Goal: Obtain resource: Obtain resource

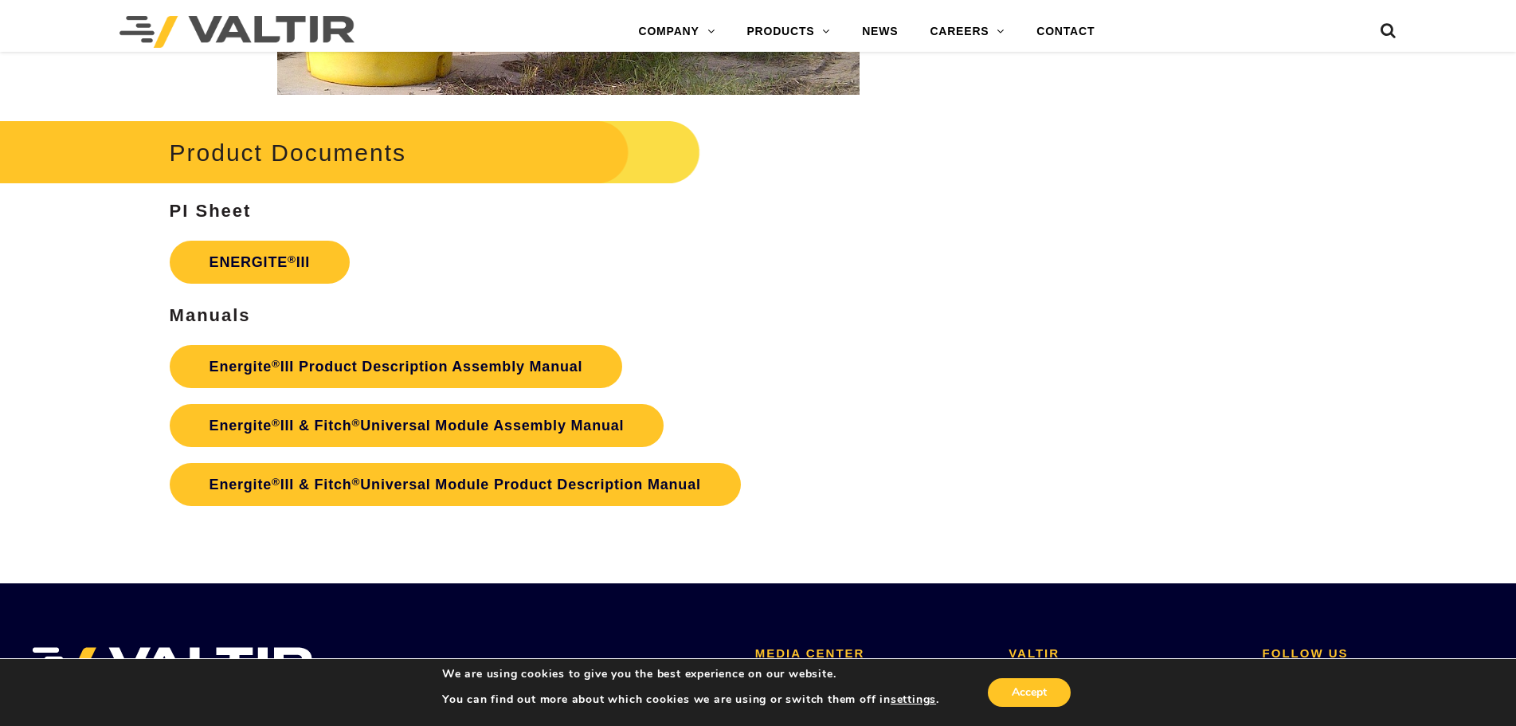
scroll to position [2789, 0]
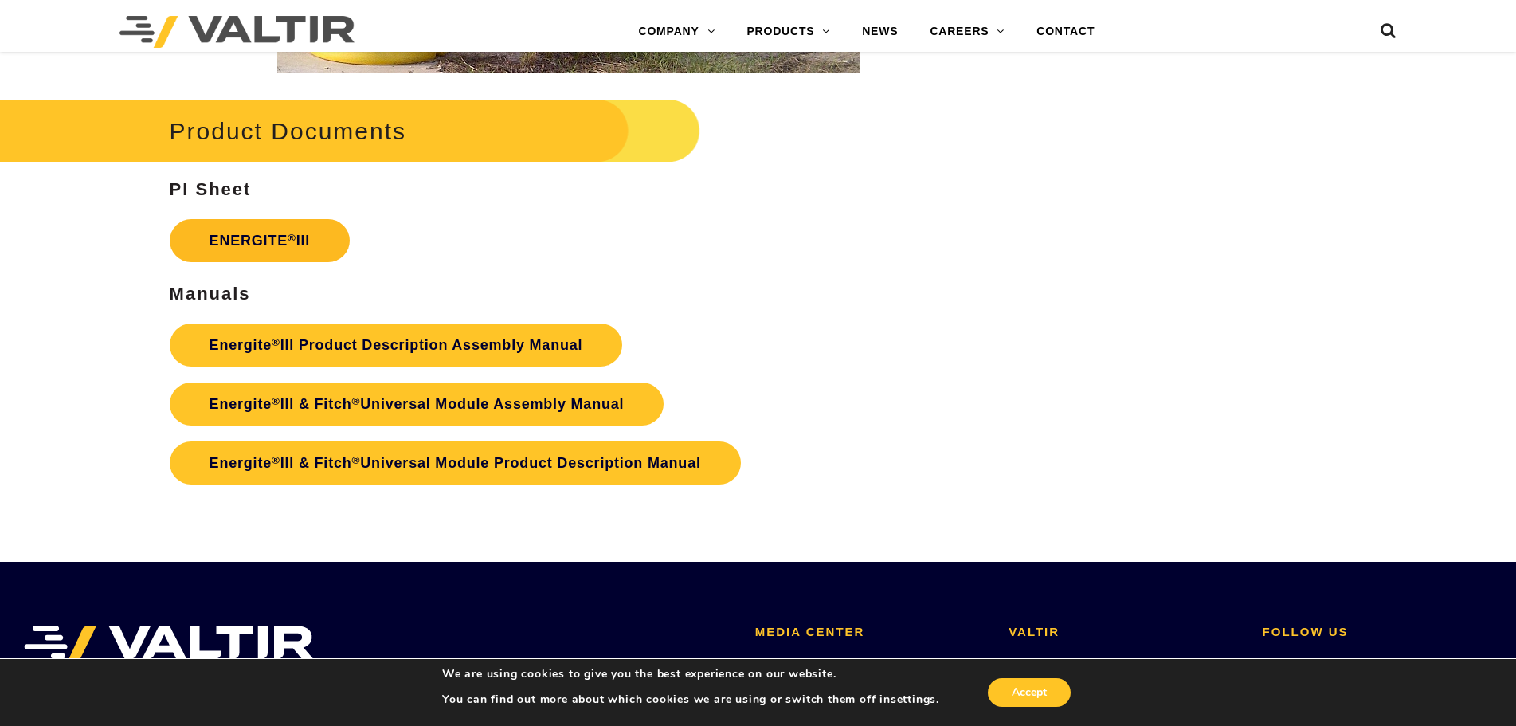
click at [278, 240] on link "ENERGITE ® III" at bounding box center [260, 240] width 181 height 43
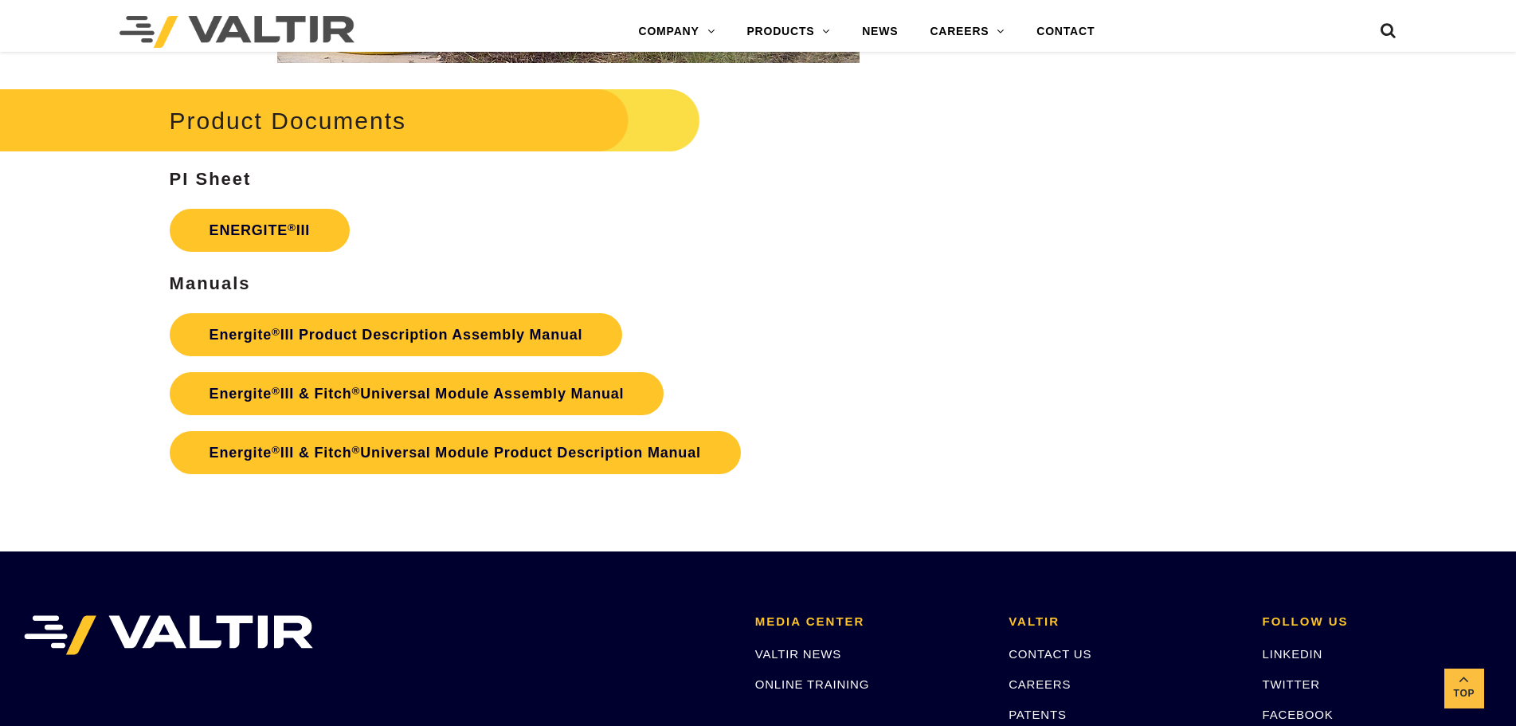
scroll to position [2789, 0]
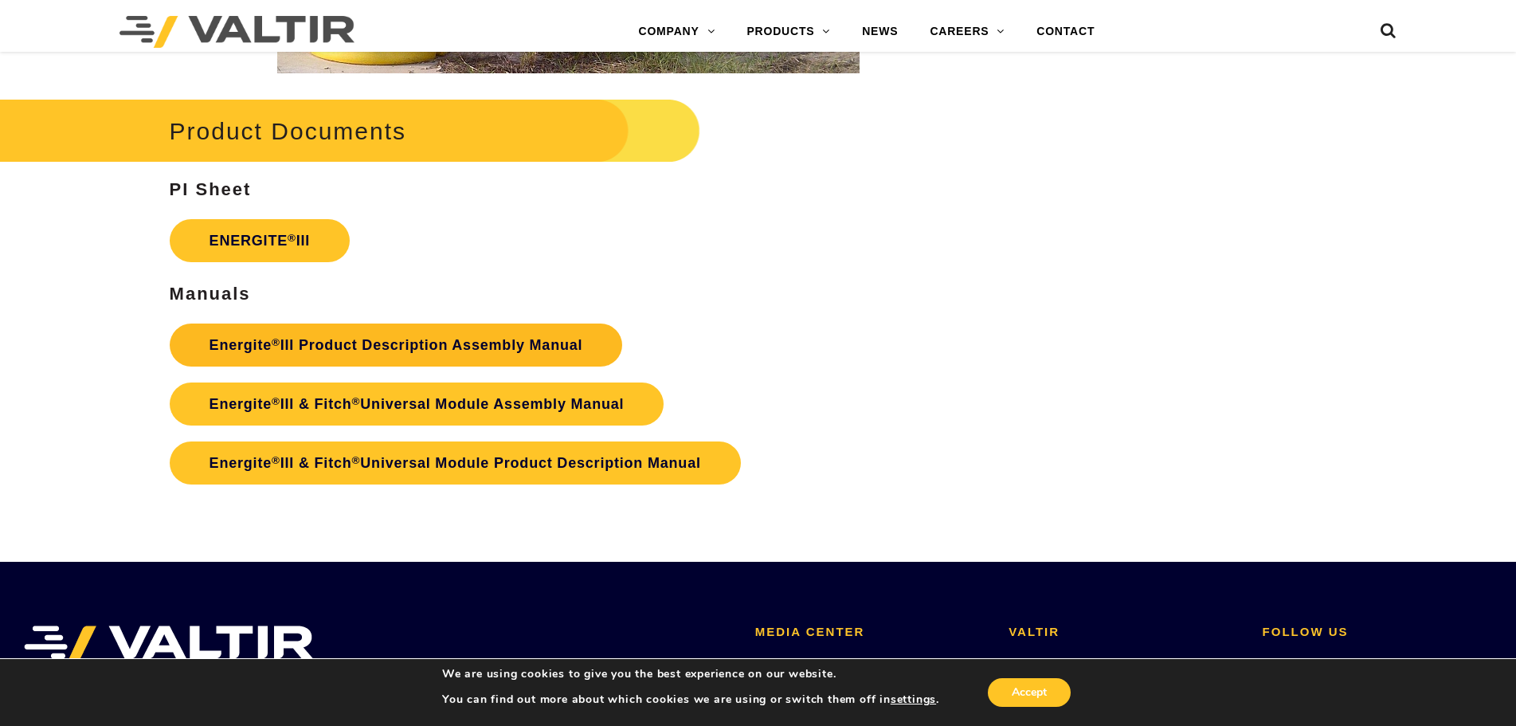
click at [386, 339] on link "Energite ® III Product Description Assembly Manual" at bounding box center [396, 344] width 453 height 43
